Goal: Check status: Verify the current state of an ongoing process or item

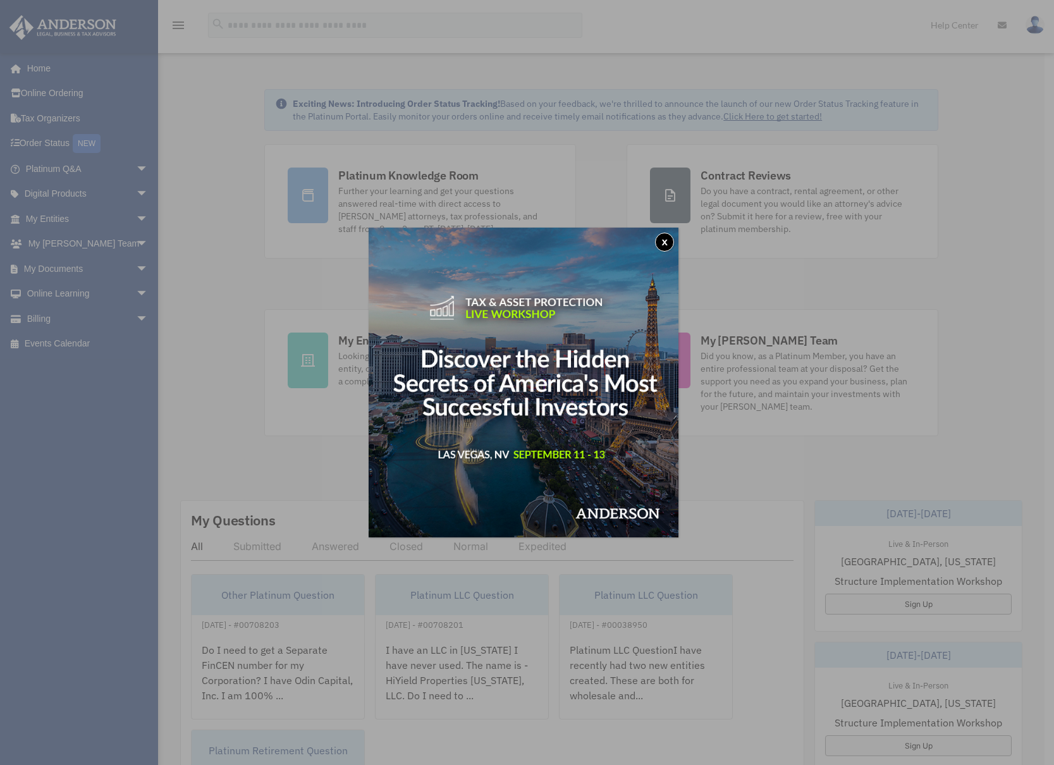
click at [663, 236] on button "x" at bounding box center [664, 242] width 19 height 19
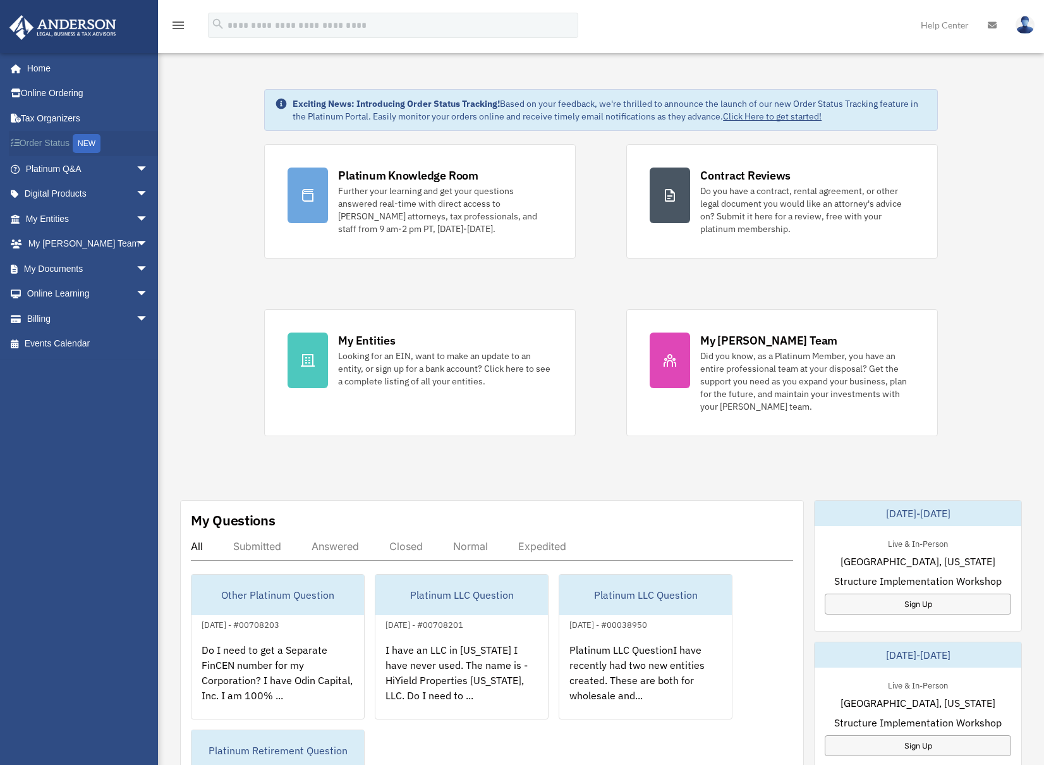
click at [39, 142] on link "Order Status NEW" at bounding box center [88, 144] width 159 height 26
click at [36, 316] on link "Billing arrow_drop_down" at bounding box center [88, 318] width 159 height 25
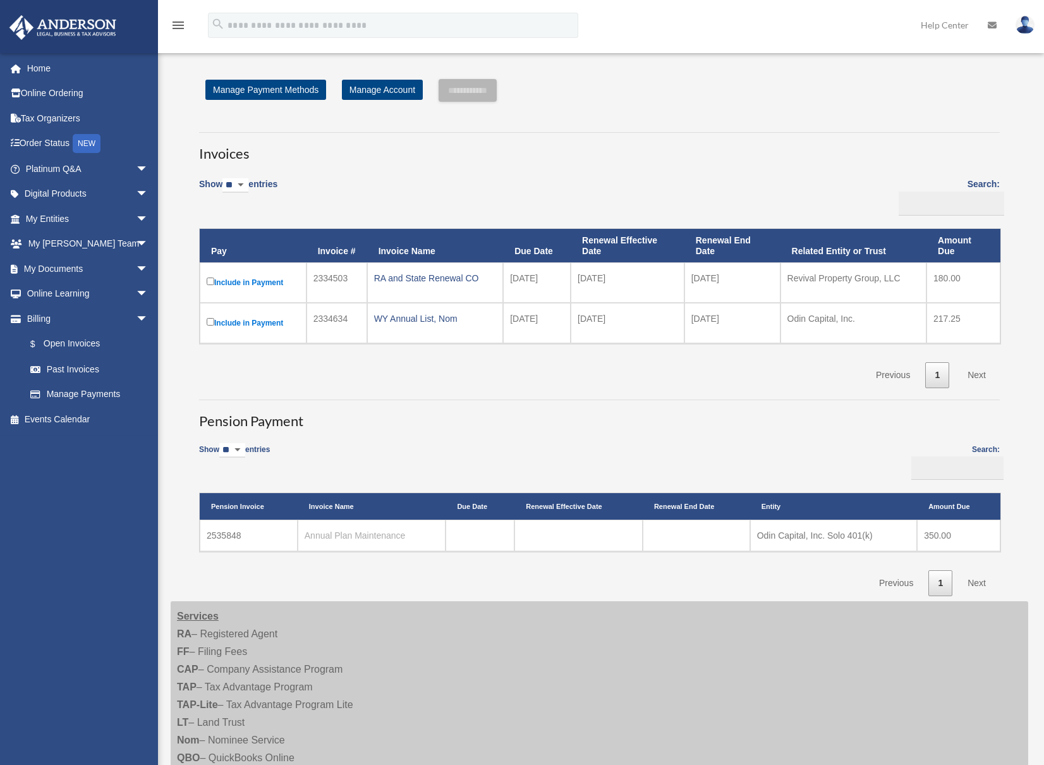
click at [388, 534] on link "Annual Plan Maintenance" at bounding box center [355, 535] width 101 height 10
drag, startPoint x: 240, startPoint y: 532, endPoint x: 200, endPoint y: 533, distance: 40.5
click at [200, 533] on td "2535848" at bounding box center [249, 536] width 98 height 32
copy td "2535848"
click at [340, 533] on link "Annual Plan Maintenance" at bounding box center [355, 535] width 101 height 10
